Goal: Information Seeking & Learning: Learn about a topic

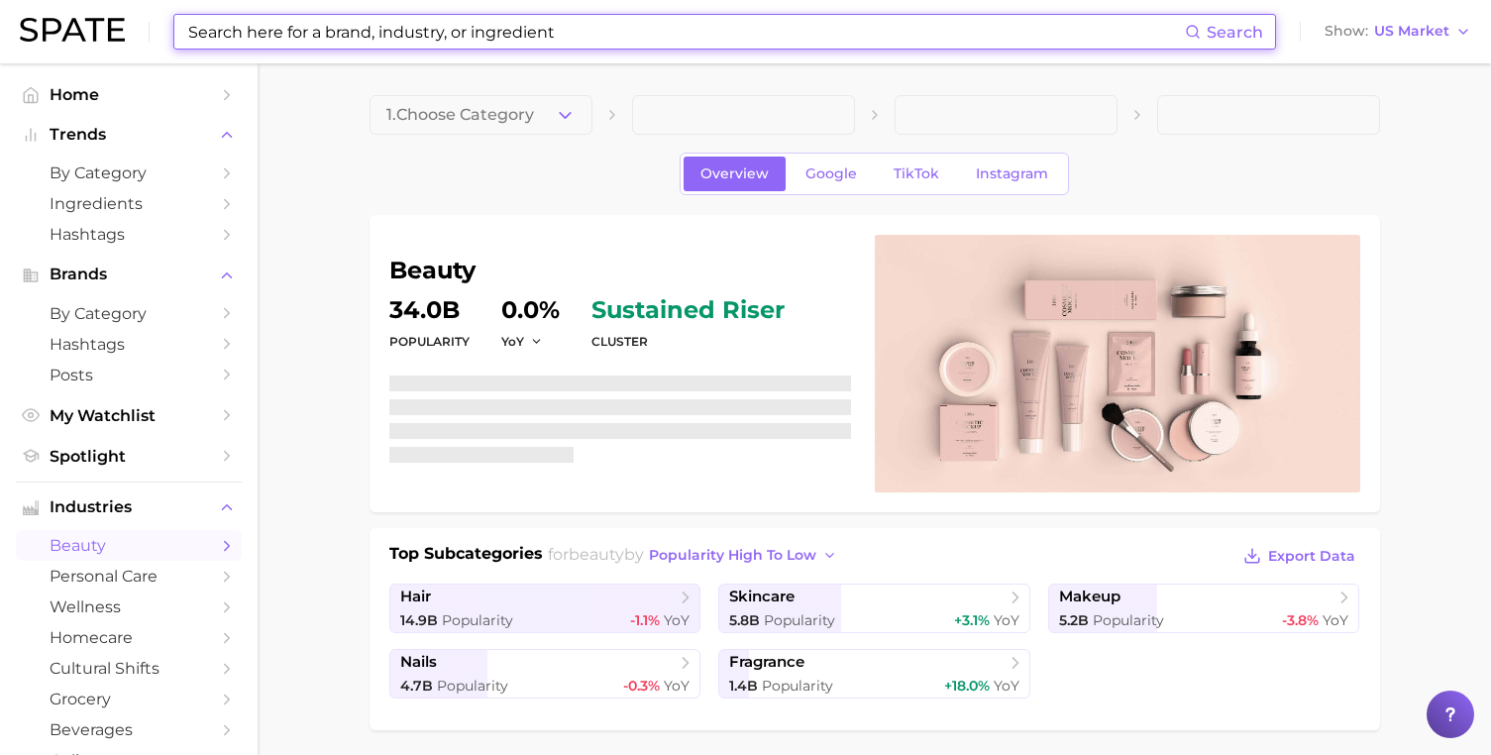
click at [469, 43] on input at bounding box center [685, 32] width 998 height 34
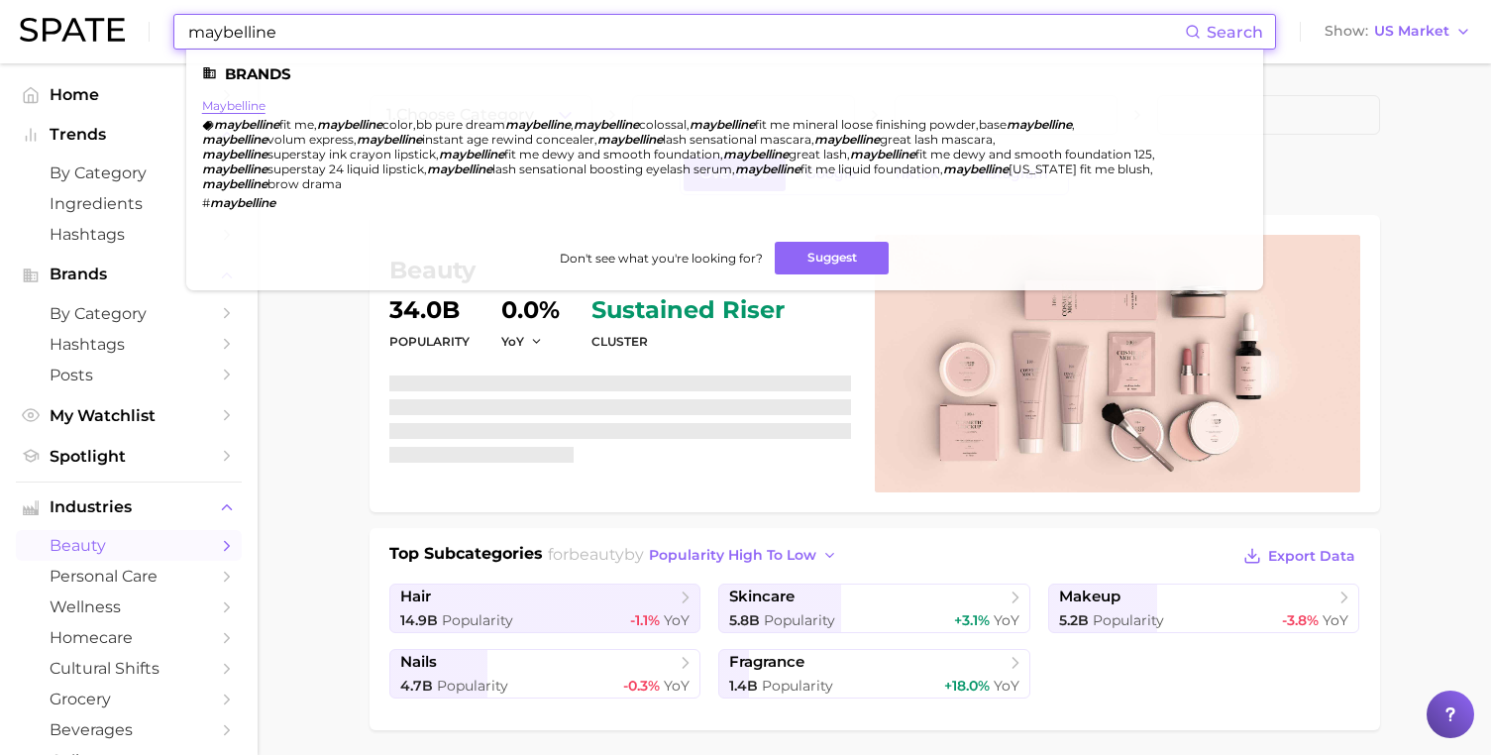
type input "maybelline"
click at [219, 101] on link "maybelline" at bounding box center [233, 105] width 63 height 15
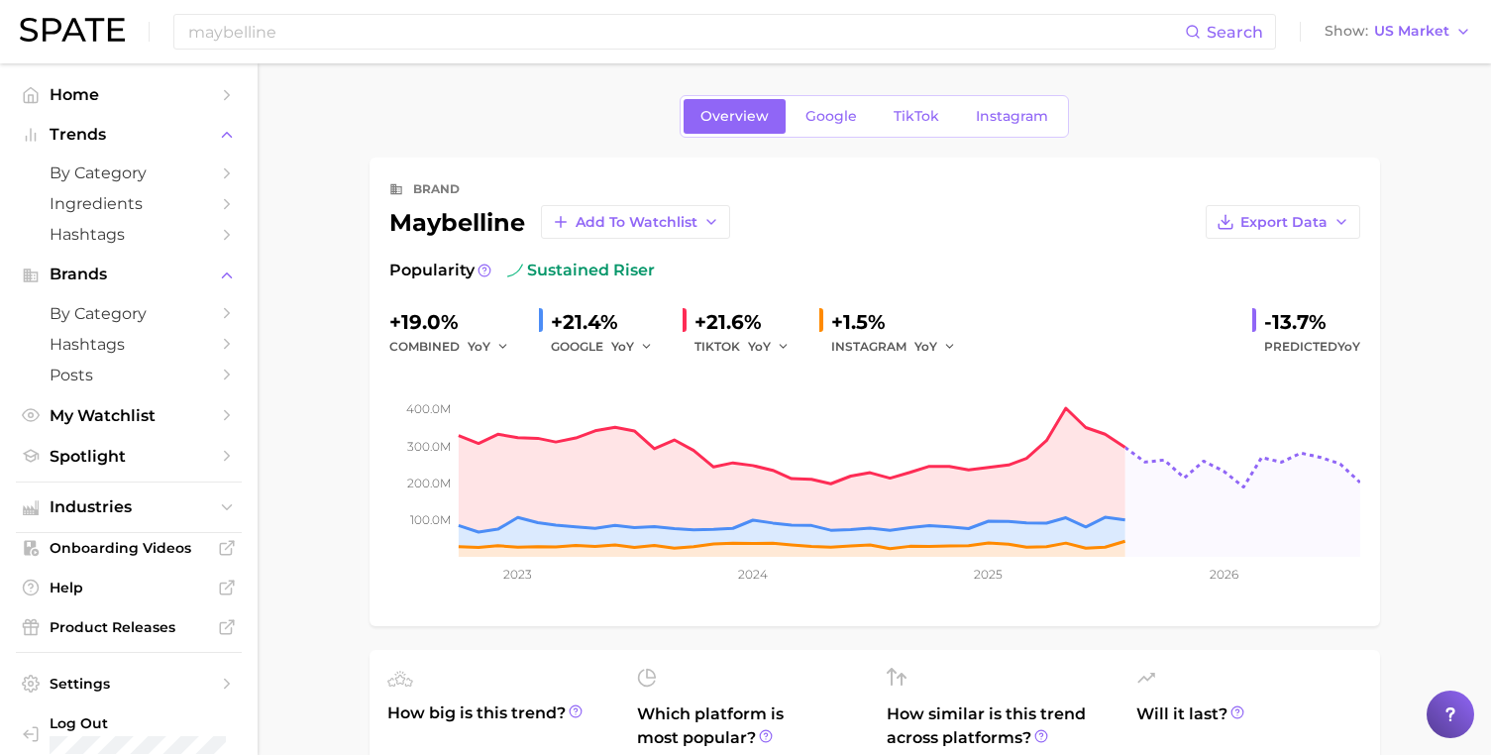
click at [885, 97] on div "Overview Google TikTok Instagram" at bounding box center [873, 116] width 389 height 43
click at [889, 120] on link "TikTok" at bounding box center [916, 116] width 79 height 35
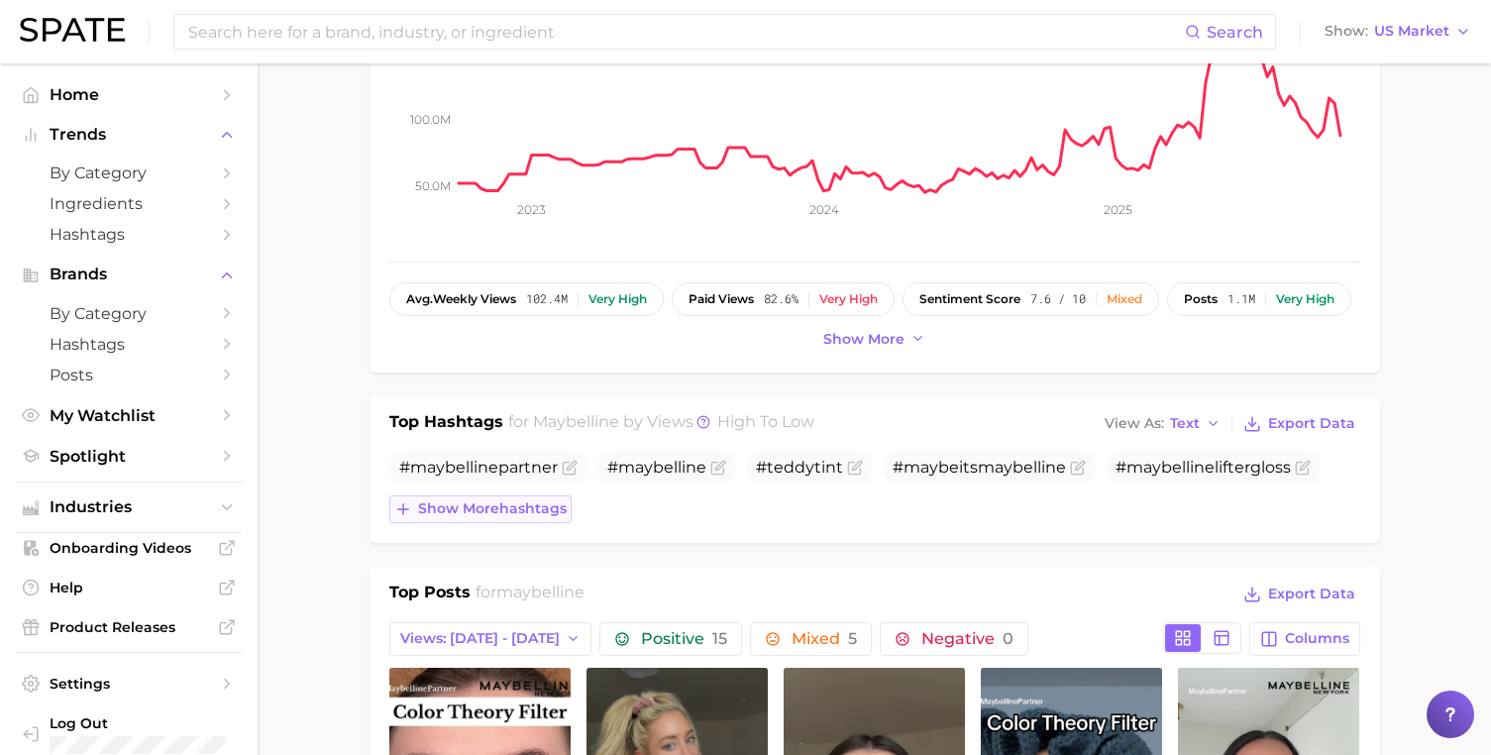
click at [505, 500] on span "Show more hashtags" at bounding box center [492, 508] width 149 height 17
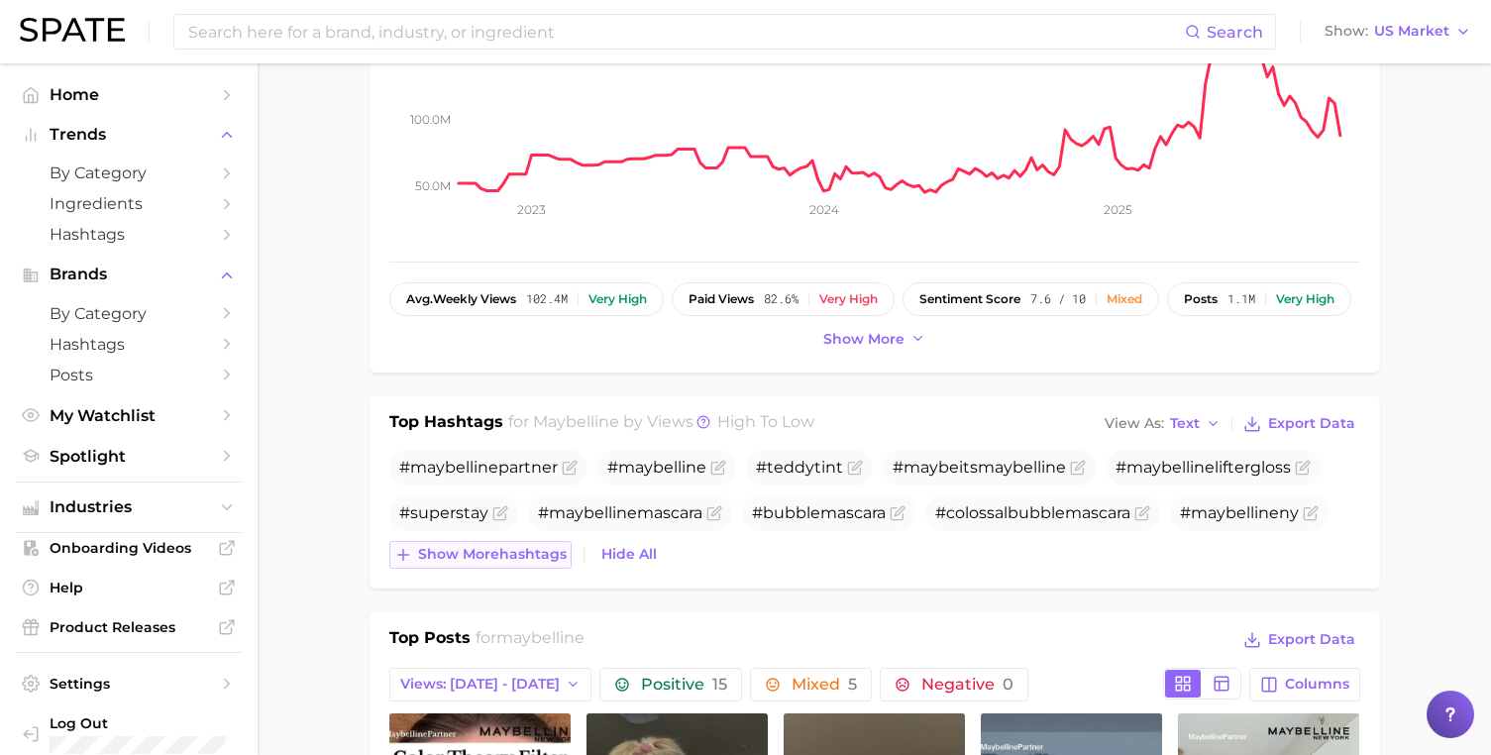
click at [513, 551] on span "Show more hashtags" at bounding box center [492, 554] width 149 height 17
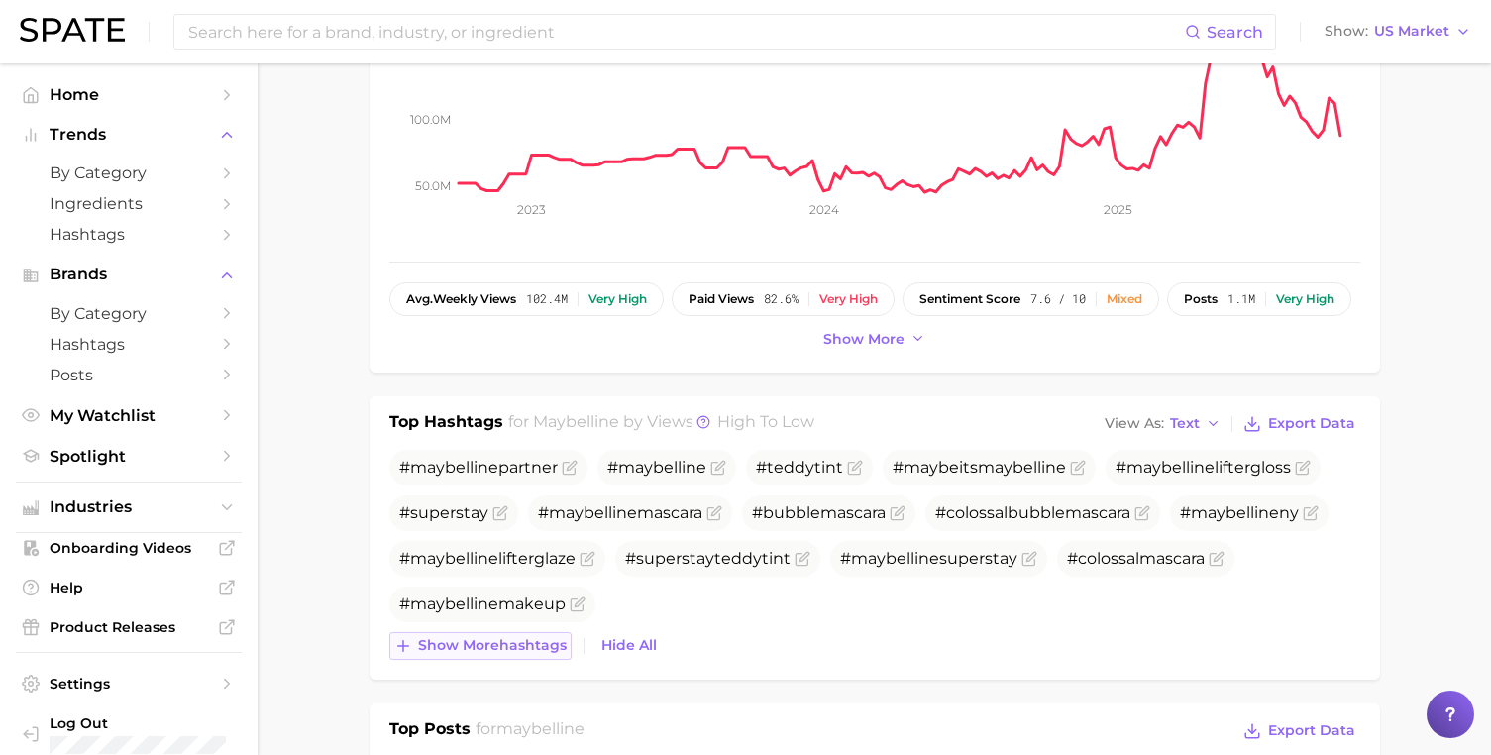
click at [526, 637] on span "Show more hashtags" at bounding box center [492, 645] width 149 height 17
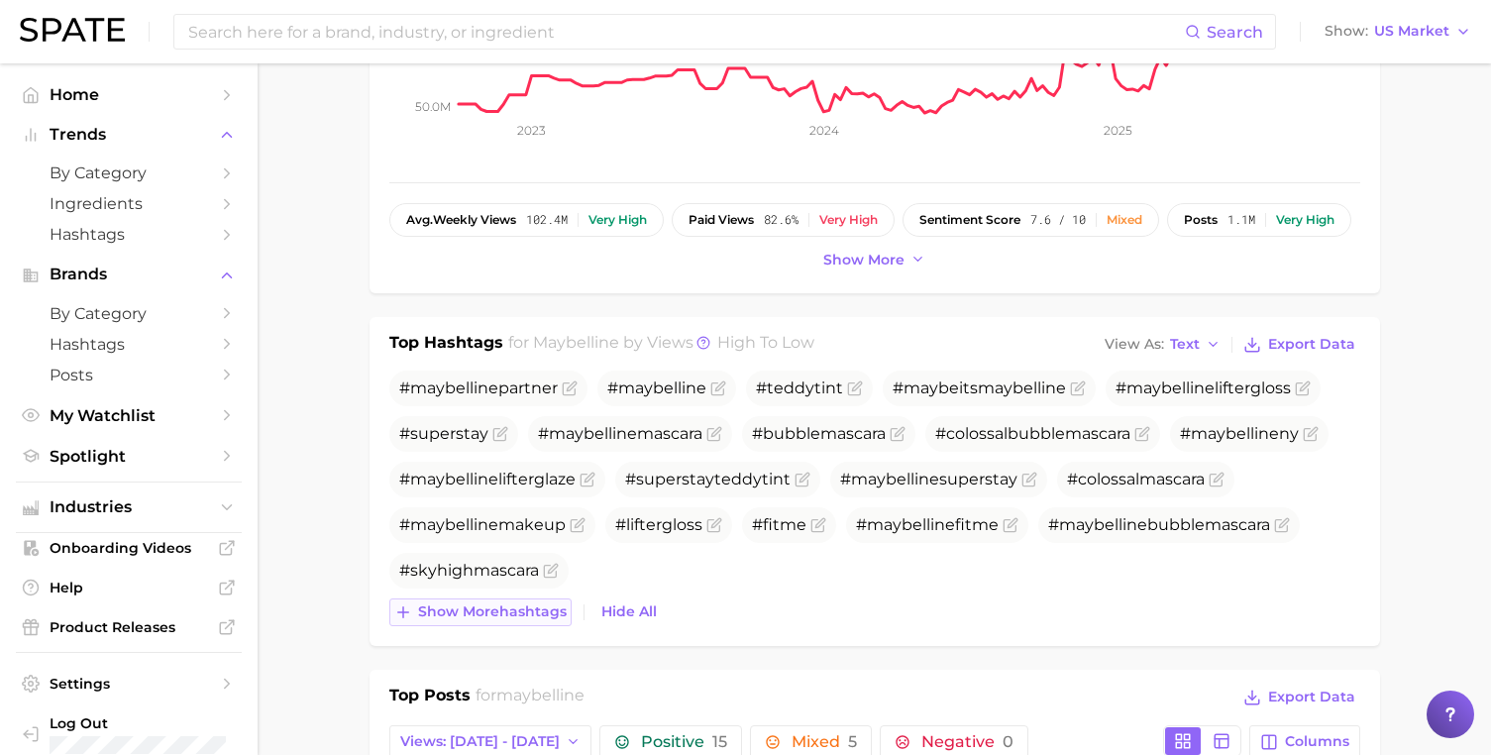
scroll to position [452, 0]
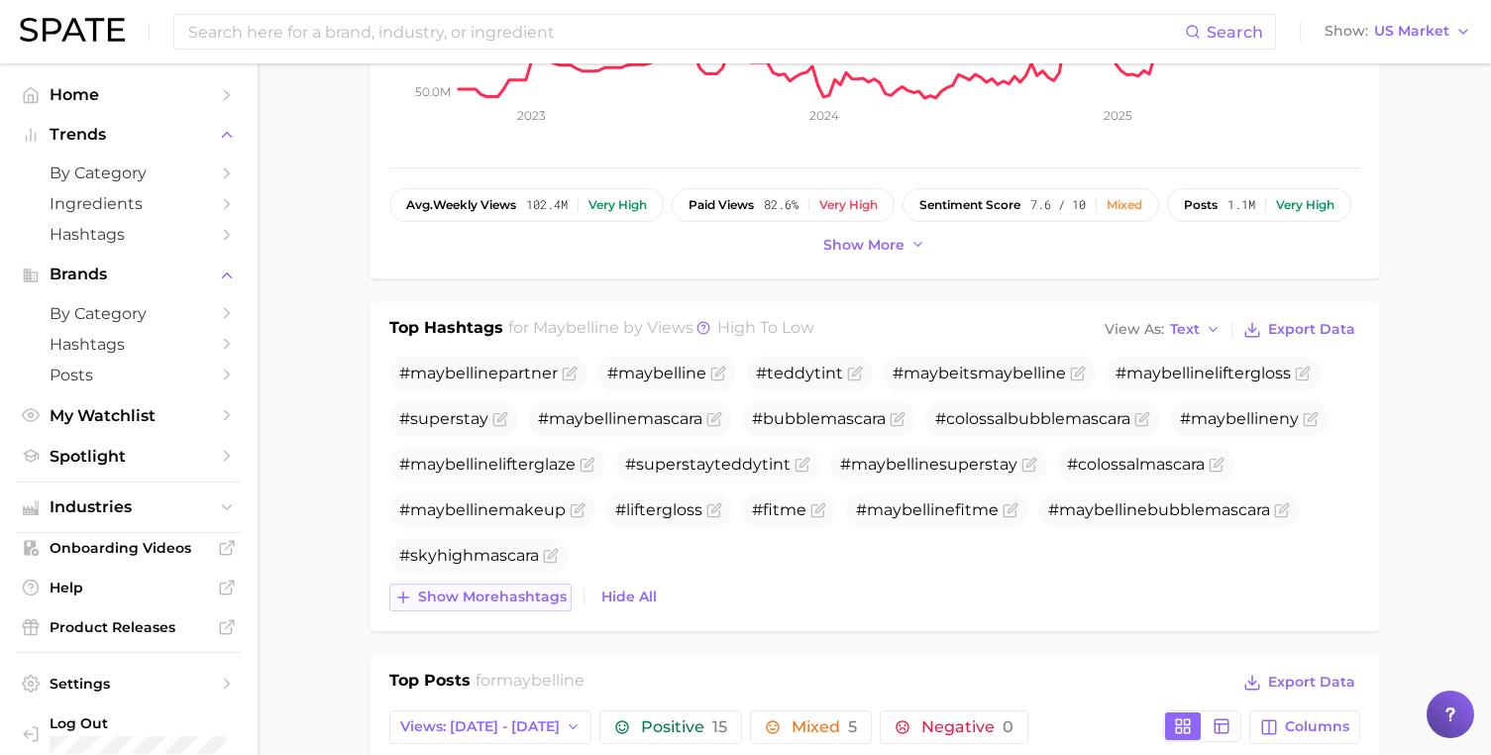
click at [525, 595] on span "Show more hashtags" at bounding box center [492, 596] width 149 height 17
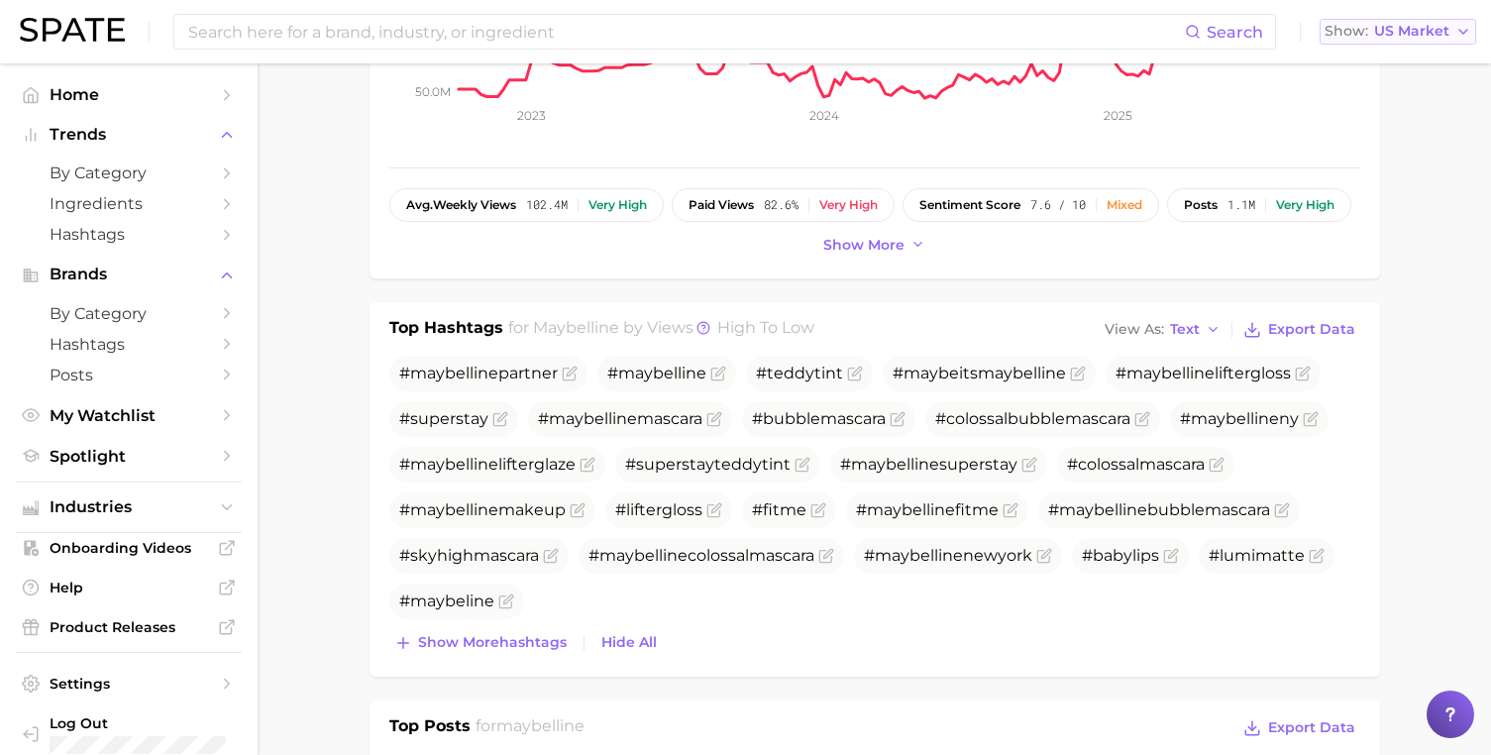
click at [1405, 30] on span "US Market" at bounding box center [1411, 31] width 75 height 11
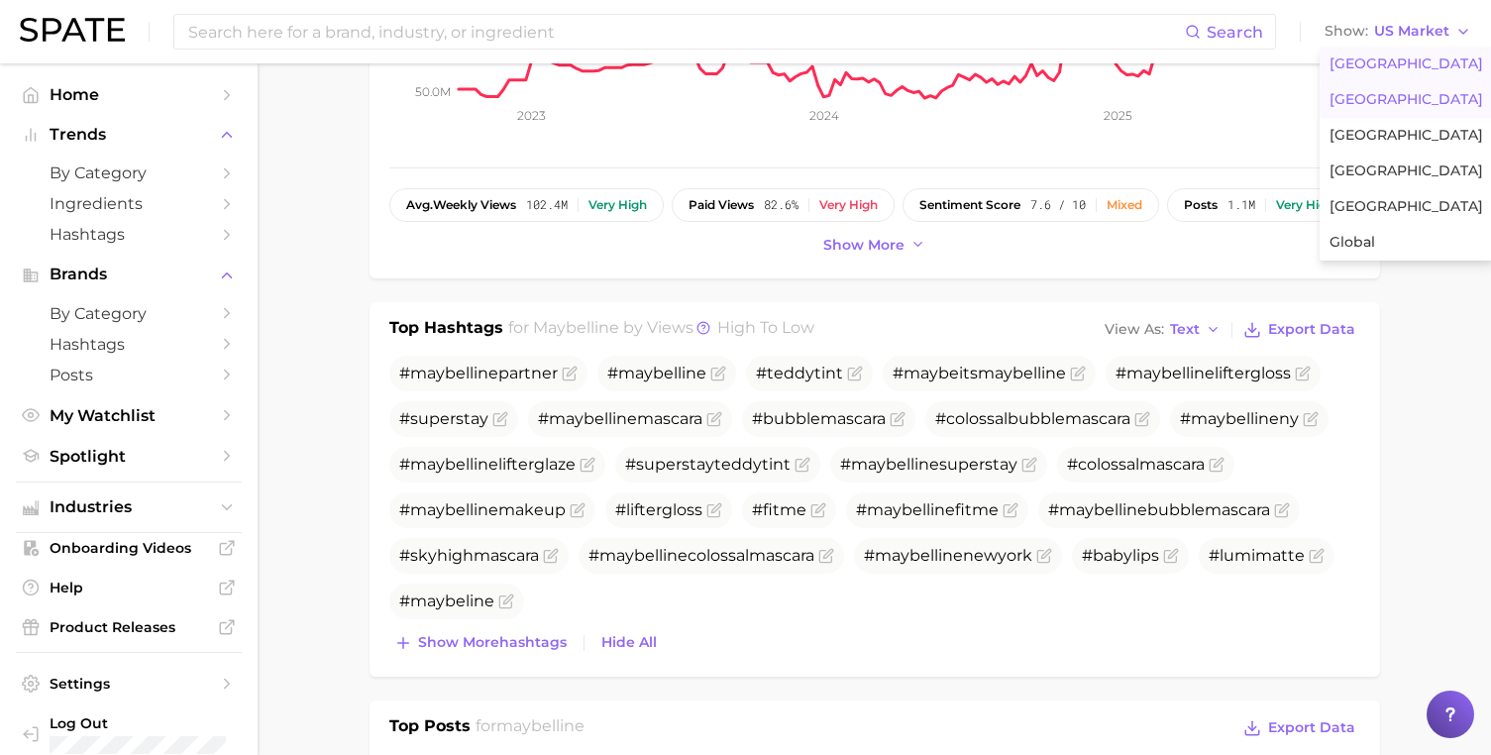
click at [1374, 97] on span "[GEOGRAPHIC_DATA]" at bounding box center [1406, 99] width 154 height 17
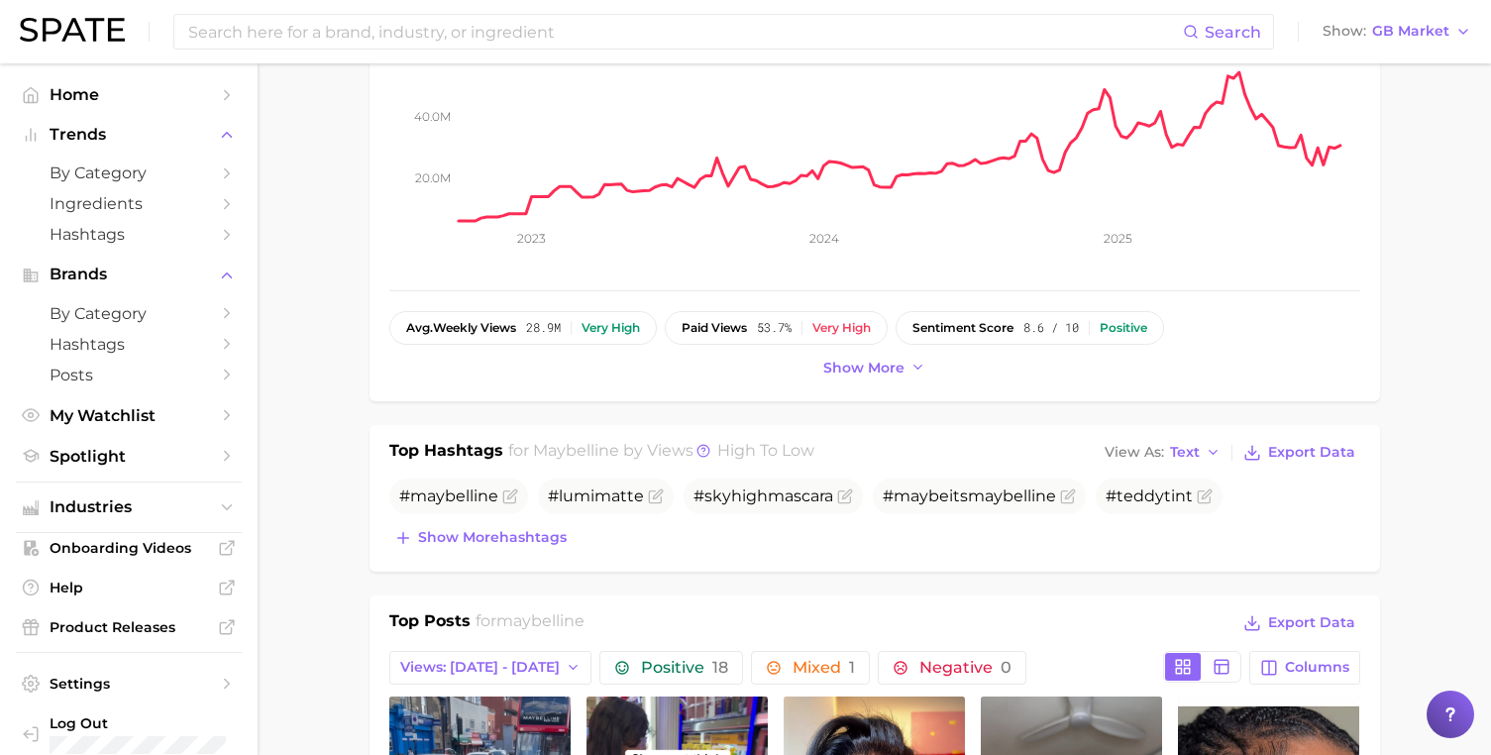
scroll to position [448, 0]
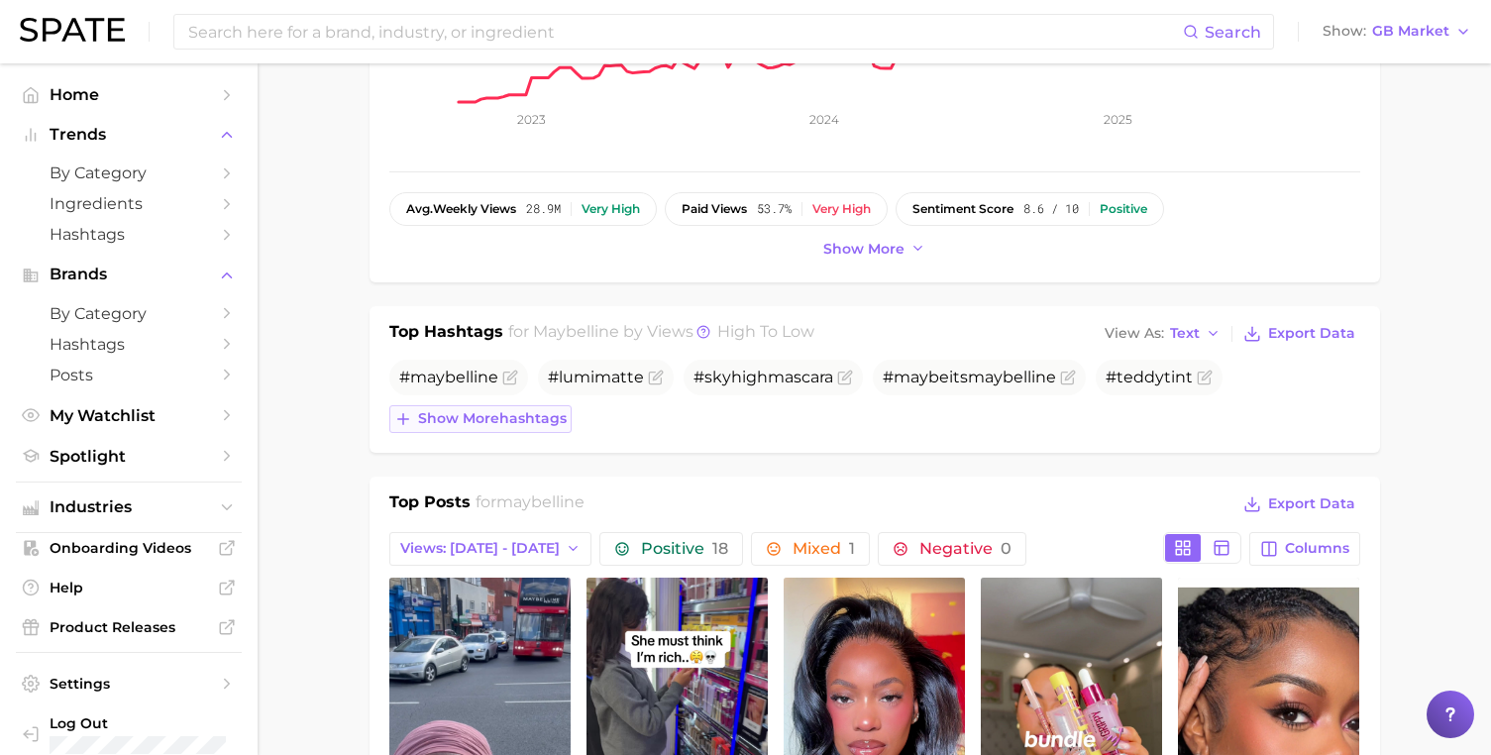
click at [508, 410] on span "Show more hashtags" at bounding box center [492, 418] width 149 height 17
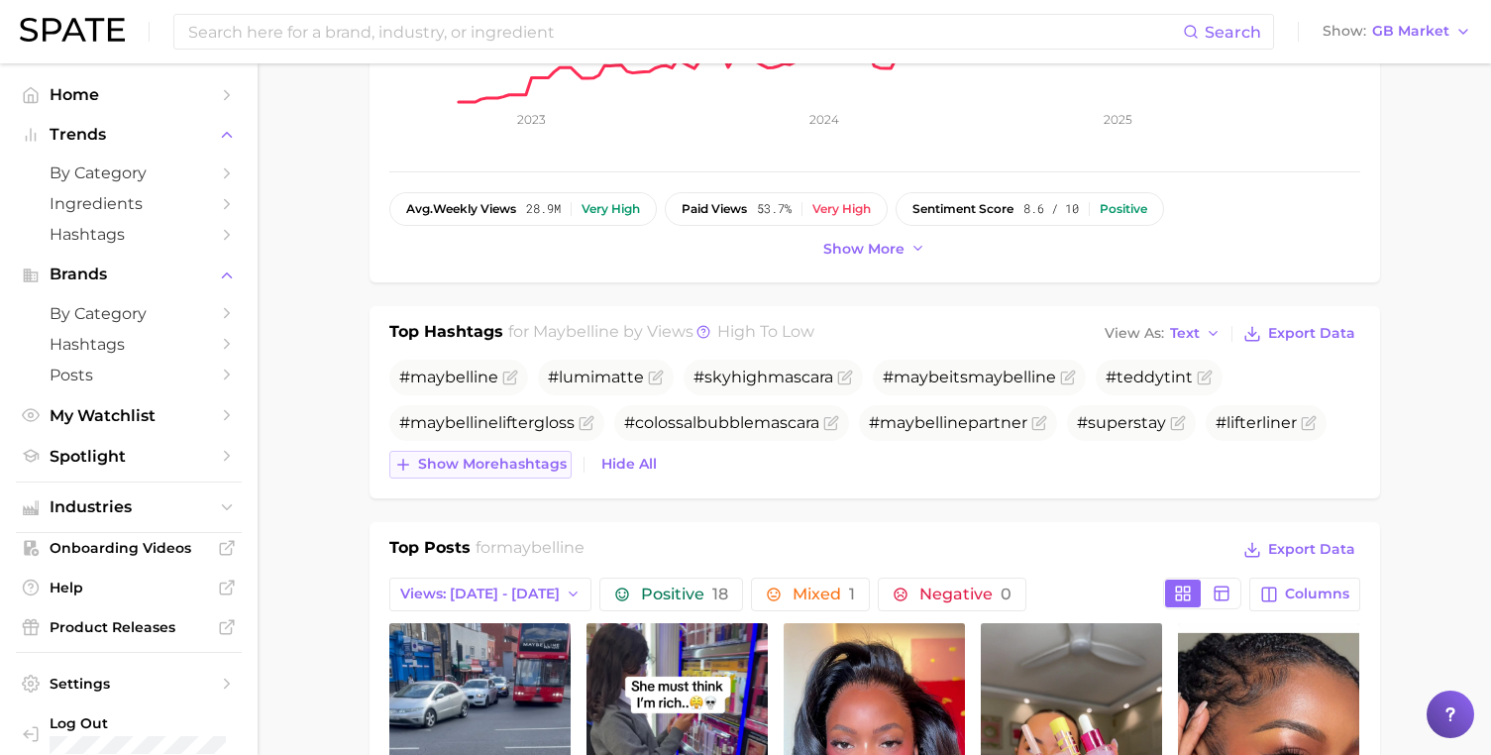
click at [527, 467] on span "Show more hashtags" at bounding box center [492, 464] width 149 height 17
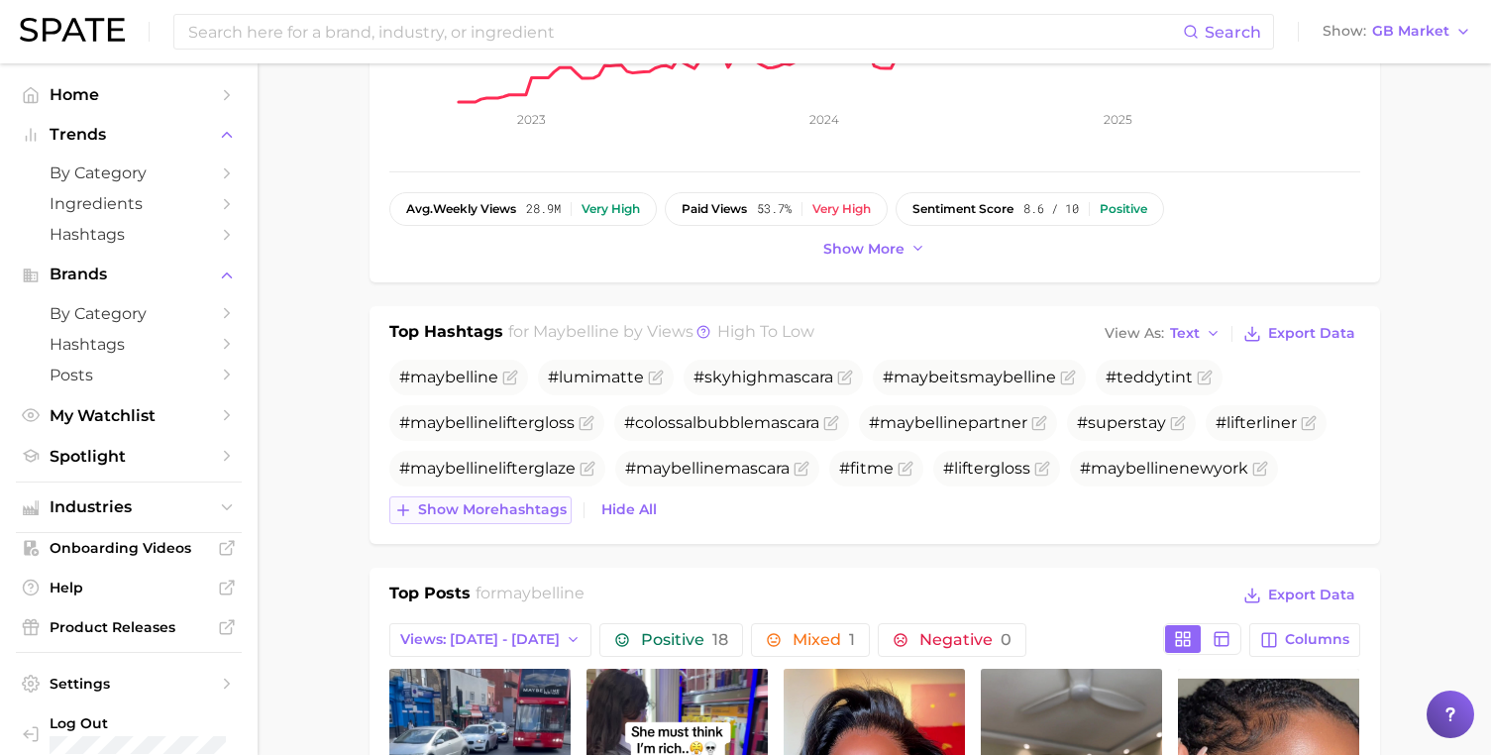
click at [538, 511] on span "Show more hashtags" at bounding box center [492, 509] width 149 height 17
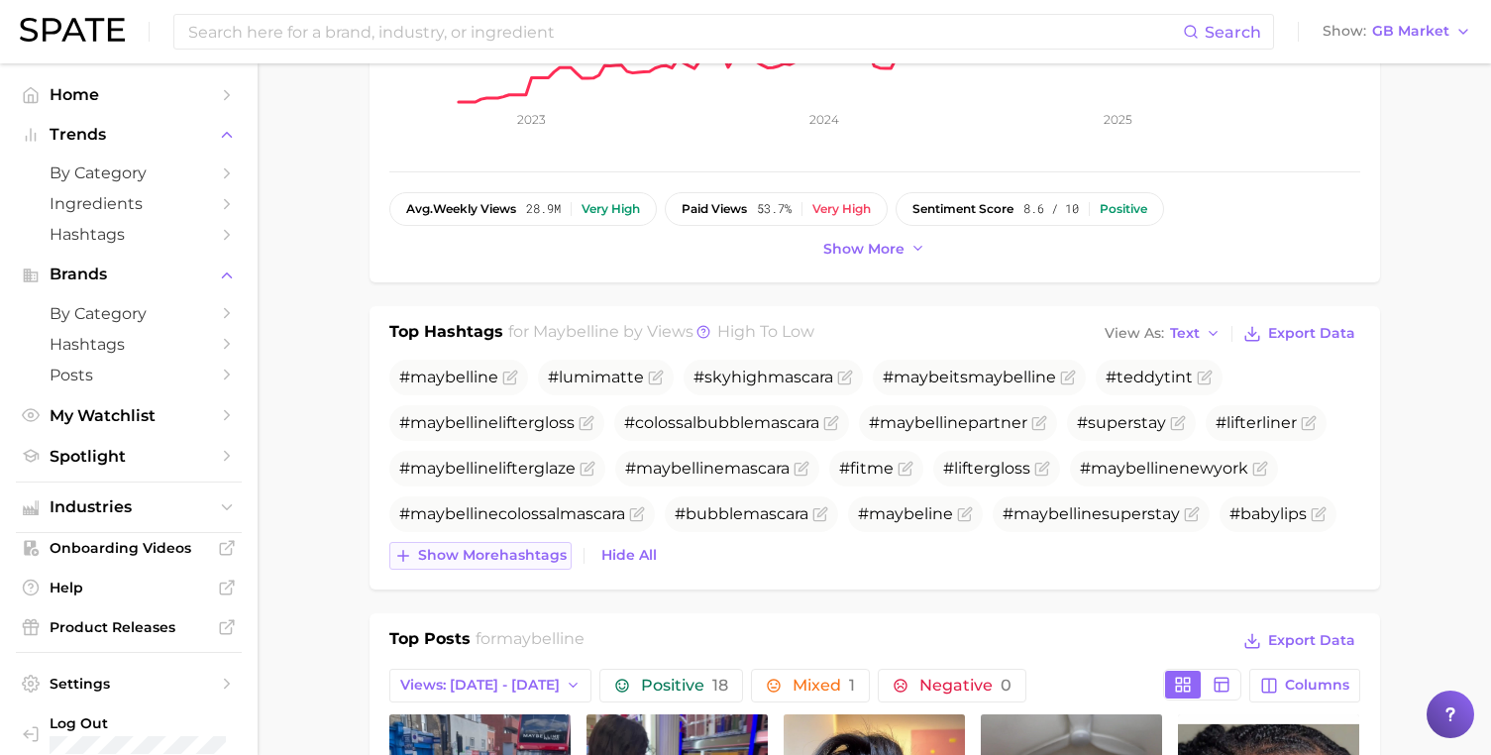
click at [535, 561] on button "Show more hashtags" at bounding box center [480, 556] width 182 height 28
